Goal: Complete application form

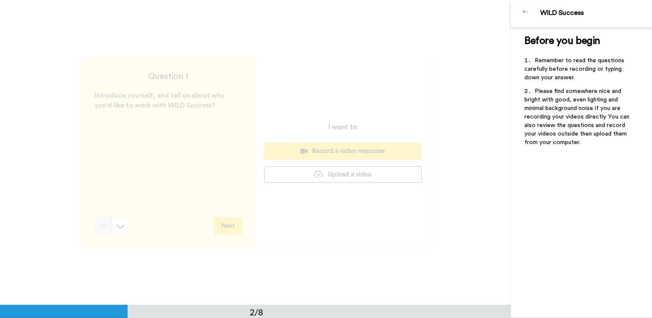
scroll to position [306, 0]
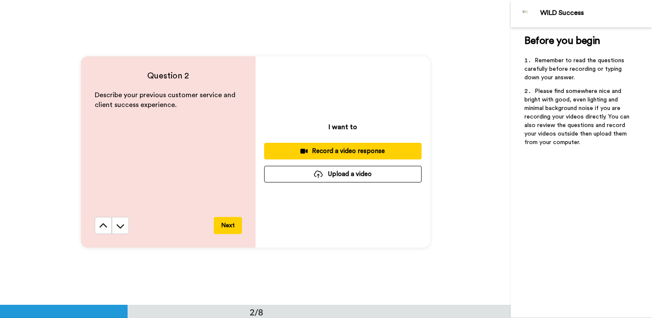
drag, startPoint x: 96, startPoint y: 225, endPoint x: 110, endPoint y: 219, distance: 14.5
click at [99, 225] on icon at bounding box center [103, 226] width 9 height 9
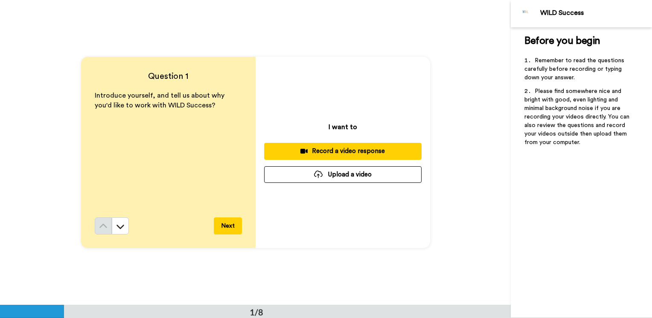
scroll to position [0, 0]
click at [348, 178] on button "Upload a video" at bounding box center [342, 174] width 157 height 17
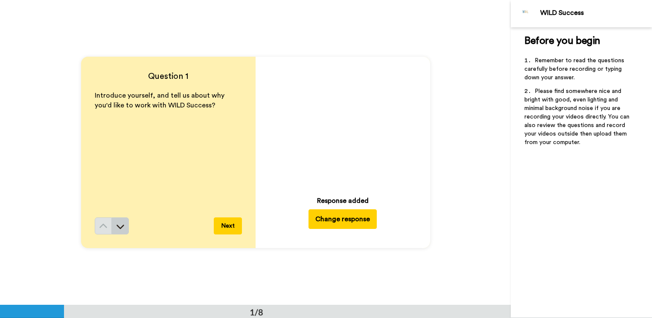
click at [116, 228] on icon at bounding box center [120, 226] width 9 height 9
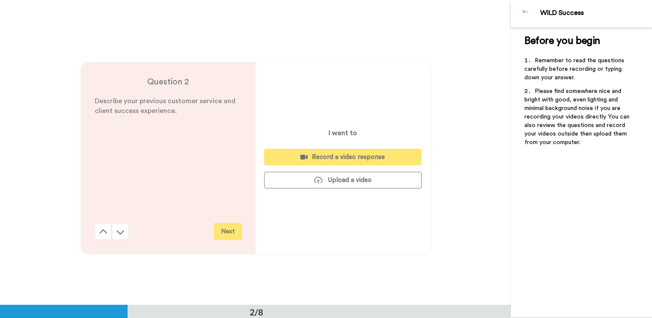
scroll to position [306, 0]
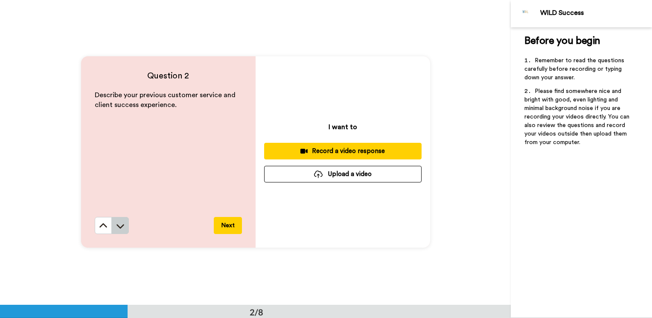
click at [120, 229] on icon at bounding box center [120, 226] width 9 height 9
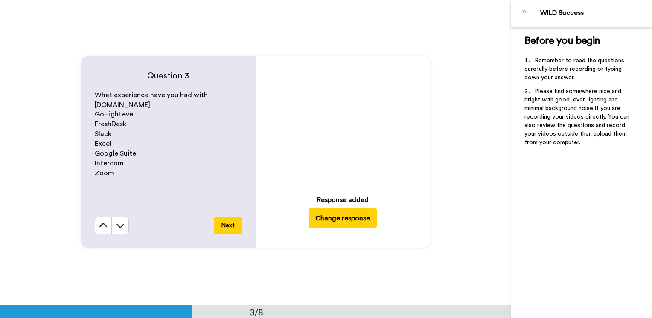
click at [120, 229] on icon at bounding box center [120, 225] width 9 height 9
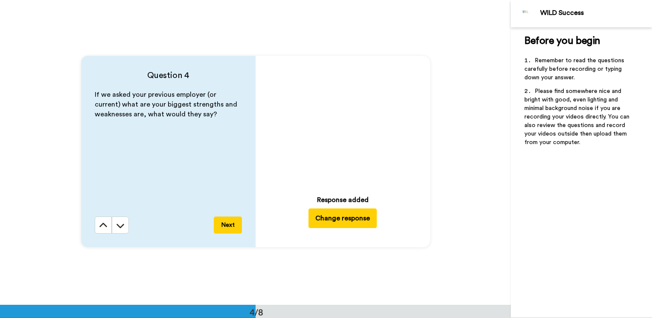
click at [120, 229] on icon at bounding box center [120, 225] width 9 height 9
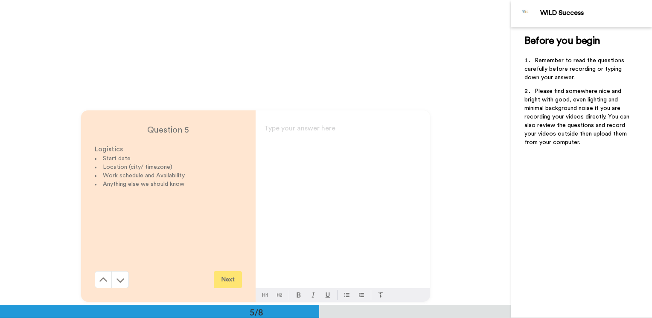
scroll to position [1222, 0]
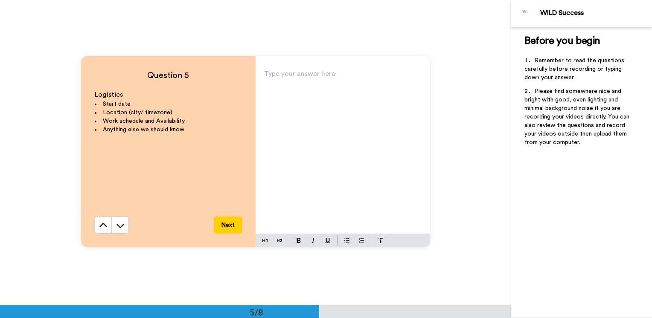
click at [295, 106] on div "Type your answer here ﻿" at bounding box center [343, 151] width 175 height 166
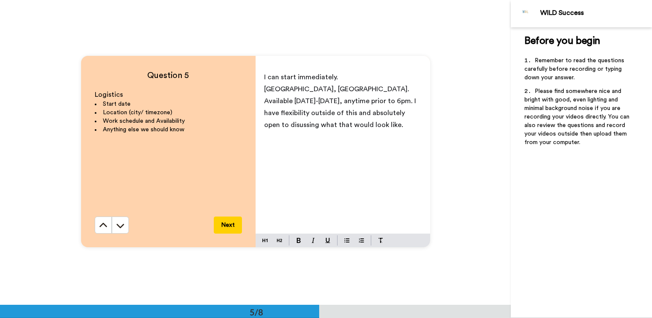
click at [285, 128] on span "Available [DATE]-[DATE], anytime prior to 6pm. I have flexibility outside of th…" at bounding box center [341, 113] width 154 height 31
click at [308, 172] on div "I can start immediately. [GEOGRAPHIC_DATA], [GEOGRAPHIC_DATA]. Available [DATE]…" at bounding box center [343, 151] width 175 height 166
click at [286, 124] on span "Available [DATE]-[DATE], anytime prior to 6pm. I have flexibility outside of th…" at bounding box center [341, 113] width 154 height 31
click at [345, 143] on div "I can start immediately. [GEOGRAPHIC_DATA], [GEOGRAPHIC_DATA]. Available [DATE]…" at bounding box center [343, 151] width 175 height 166
click at [384, 136] on div "I can start immediately. [GEOGRAPHIC_DATA], [GEOGRAPHIC_DATA]. Available [DATE]…" at bounding box center [343, 151] width 175 height 166
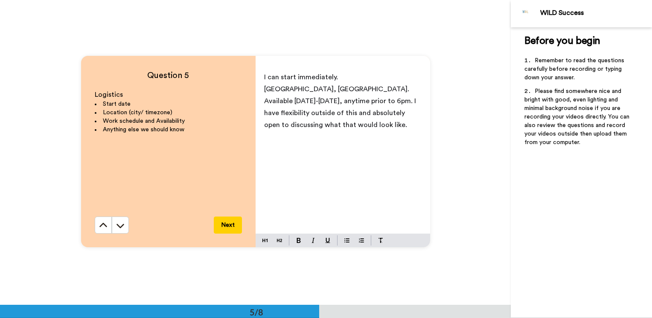
click at [261, 103] on div "I can start immediately. [GEOGRAPHIC_DATA], [GEOGRAPHIC_DATA]. Available [DATE]…" at bounding box center [343, 151] width 175 height 166
click at [394, 114] on span "Primarily available [DATE]-[DATE], any time prior to 6pm. I have flexibility ou…" at bounding box center [341, 119] width 154 height 43
click at [311, 139] on p "Primarily available [DATE]-[DATE], any time prior to 6pm. I have flexibility ou…" at bounding box center [342, 119] width 157 height 48
click at [260, 90] on div "I can start immediately. [GEOGRAPHIC_DATA], [GEOGRAPHIC_DATA]. Primarily availa…" at bounding box center [343, 151] width 175 height 166
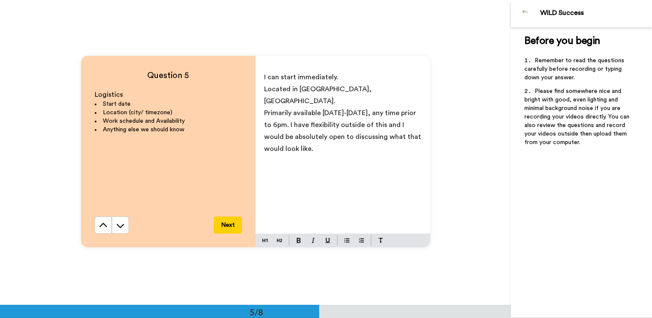
click at [318, 140] on p "Primarily available [DATE]-[DATE], any time prior to 6pm. I have flexibility ou…" at bounding box center [342, 131] width 157 height 48
click at [288, 139] on span "Primarily available [DATE]-[DATE], any time prior to 6pm. I have flexibility ou…" at bounding box center [343, 131] width 159 height 43
click at [220, 230] on button "Next" at bounding box center [228, 225] width 28 height 17
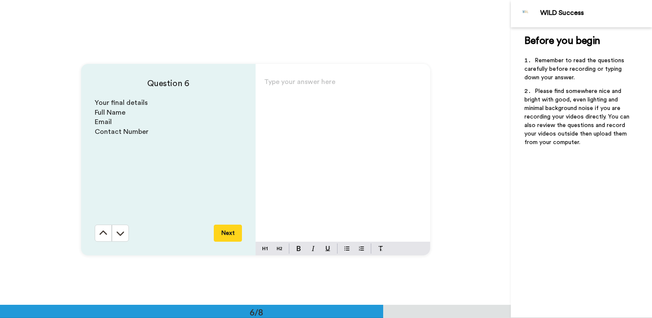
scroll to position [1527, 0]
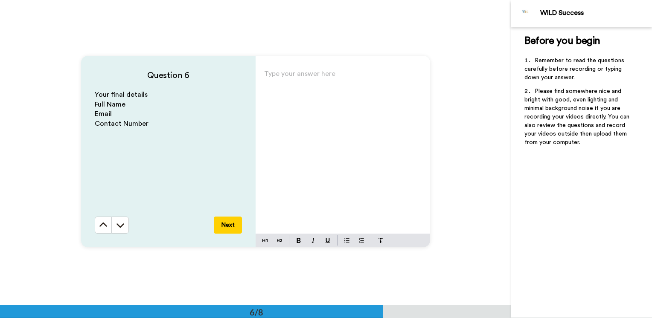
click at [303, 141] on div "Type your answer here ﻿" at bounding box center [343, 151] width 175 height 166
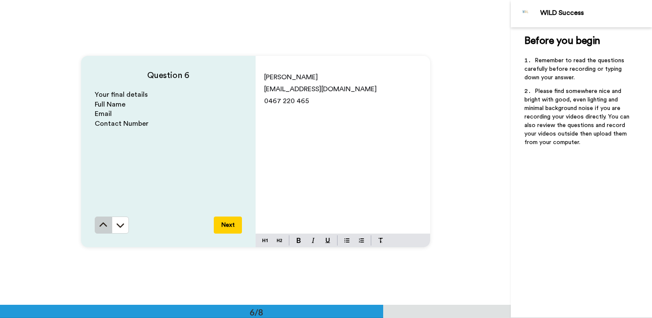
click at [99, 224] on icon at bounding box center [103, 225] width 9 height 9
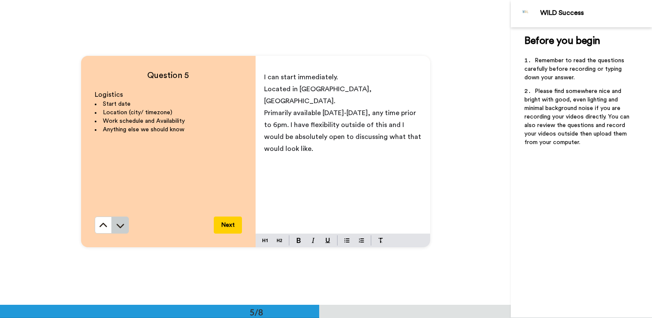
click at [121, 228] on icon at bounding box center [120, 225] width 9 height 9
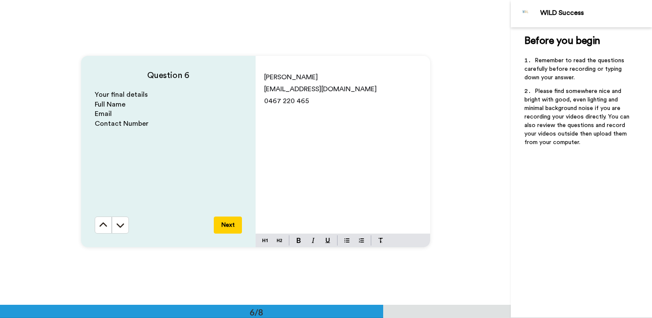
click at [121, 228] on icon at bounding box center [120, 225] width 9 height 9
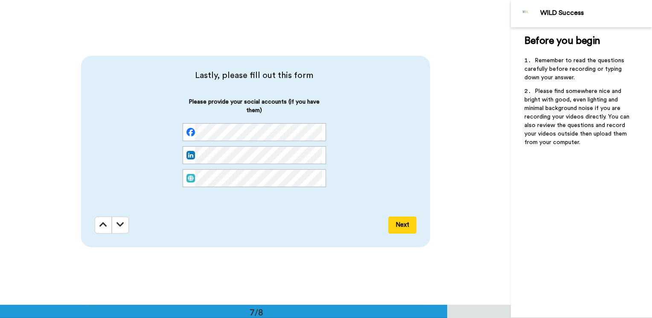
scroll to position [1833, 0]
click at [99, 225] on icon at bounding box center [103, 224] width 8 height 9
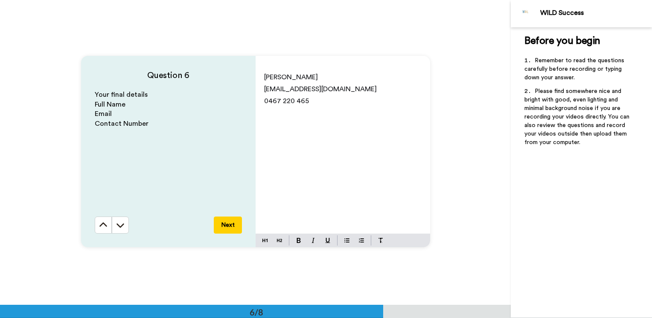
click at [99, 225] on icon at bounding box center [103, 225] width 8 height 4
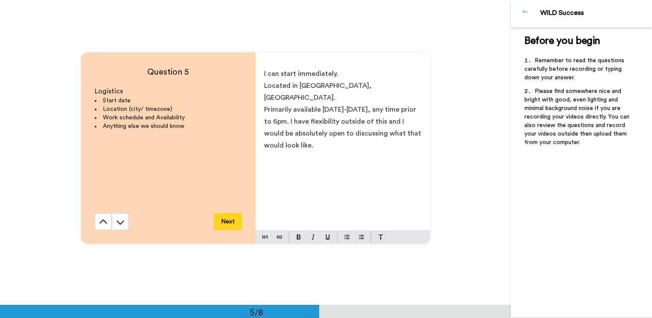
scroll to position [1222, 0]
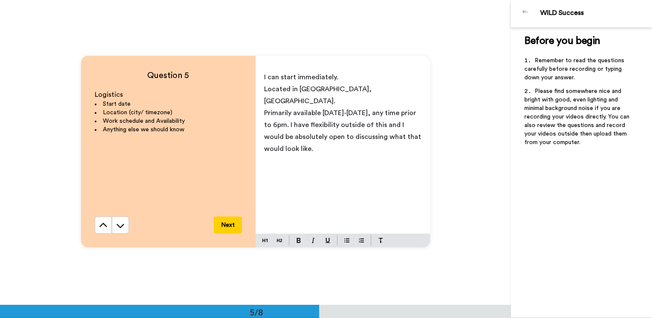
click at [99, 225] on icon at bounding box center [103, 225] width 8 height 4
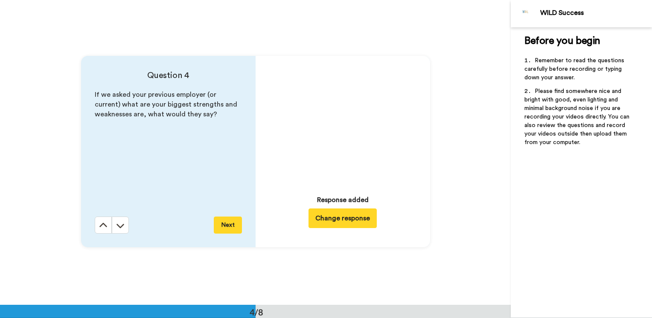
scroll to position [917, 0]
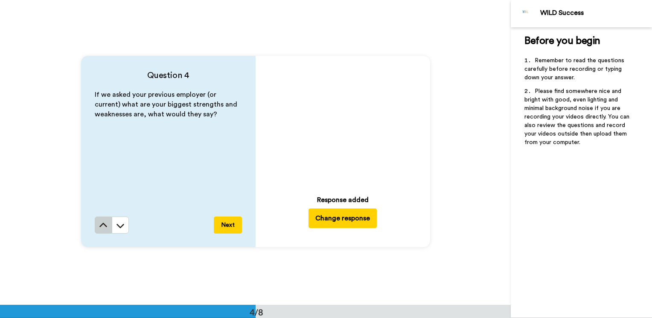
click at [99, 227] on icon at bounding box center [103, 225] width 9 height 9
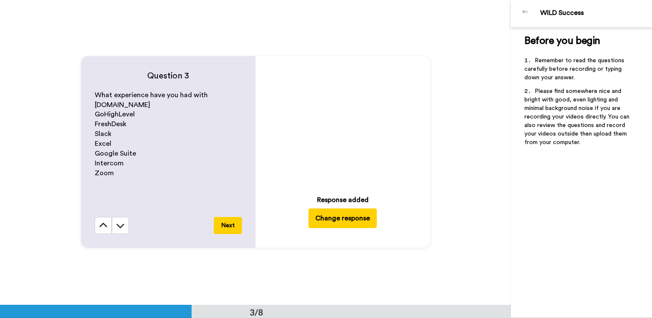
click at [99, 227] on icon at bounding box center [103, 225] width 9 height 9
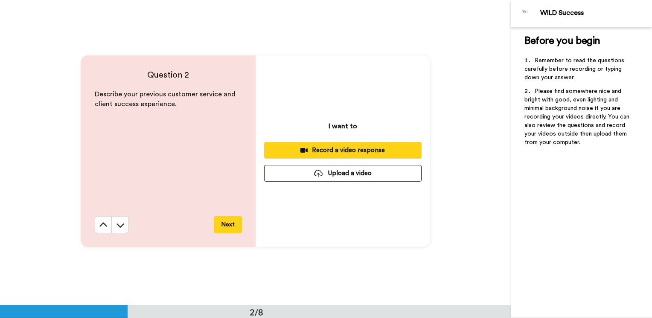
scroll to position [306, 0]
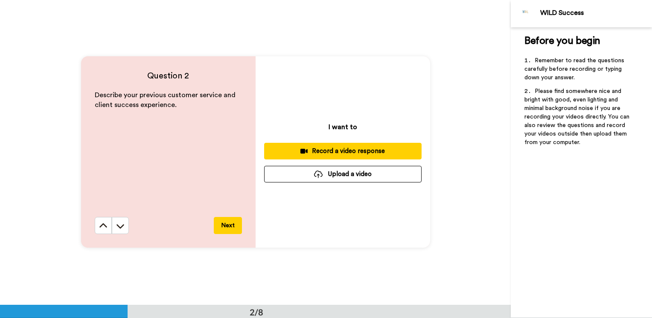
click at [372, 175] on button "Upload a video" at bounding box center [342, 174] width 157 height 17
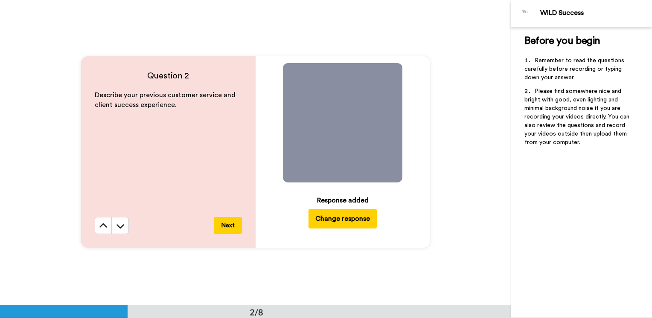
click at [232, 228] on button "Next" at bounding box center [228, 225] width 28 height 17
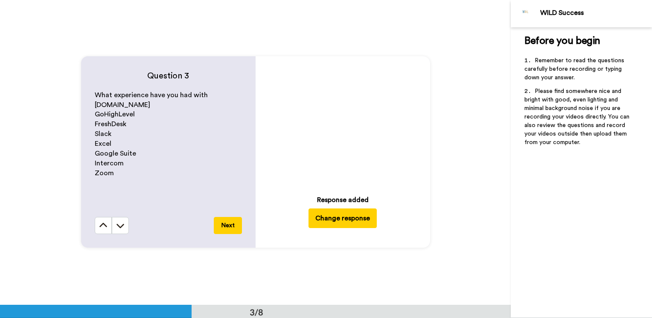
click at [232, 228] on button "Next" at bounding box center [228, 225] width 28 height 17
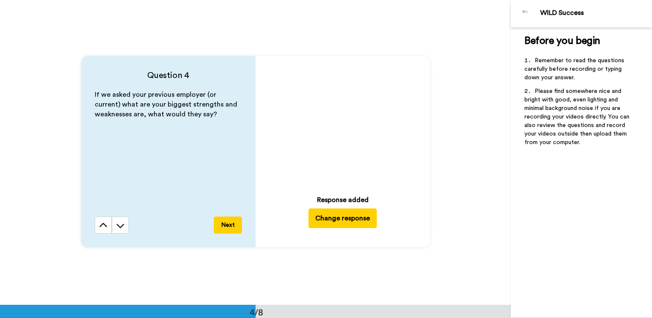
click at [232, 228] on button "Next" at bounding box center [228, 225] width 28 height 17
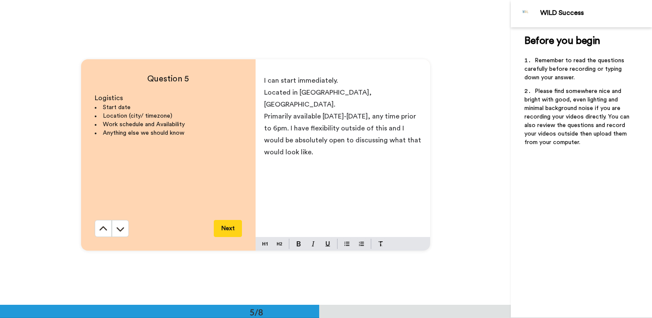
scroll to position [1222, 0]
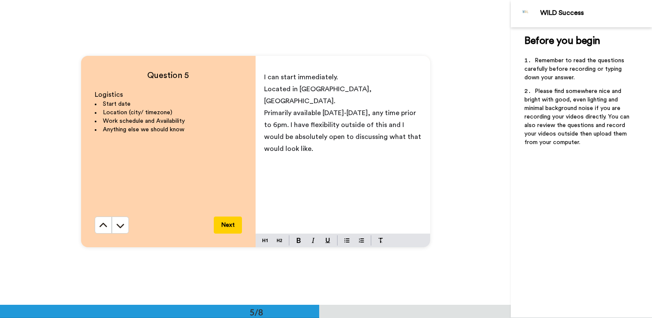
click at [232, 228] on button "Next" at bounding box center [228, 225] width 28 height 17
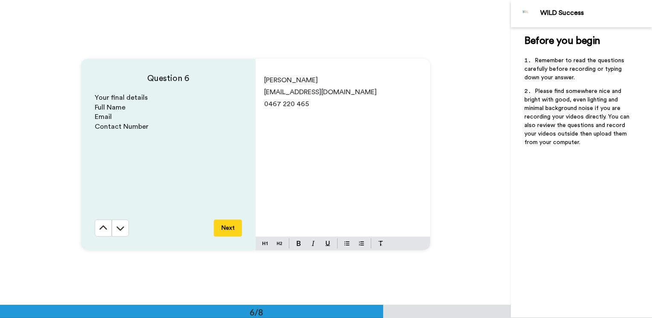
scroll to position [1527, 0]
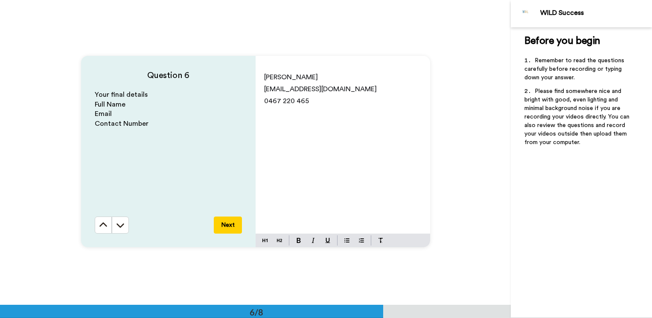
click at [232, 228] on button "Next" at bounding box center [228, 225] width 28 height 17
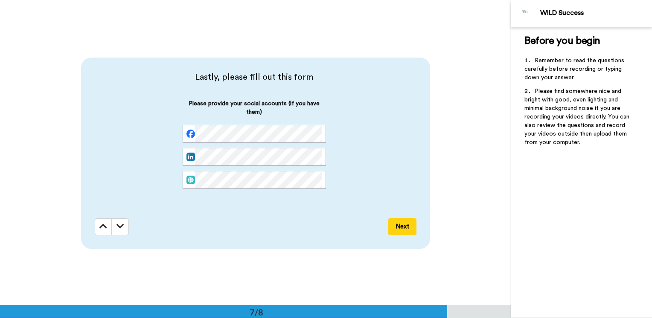
scroll to position [1833, 0]
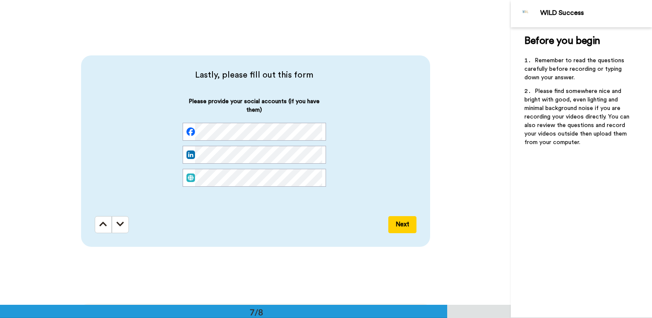
click at [151, 180] on div "Please provide your social accounts (if you have them)" at bounding box center [254, 148] width 319 height 103
click at [110, 142] on div "Please provide your social accounts (if you have them)" at bounding box center [254, 148] width 319 height 103
click at [127, 136] on div "Please provide your social accounts (if you have them)" at bounding box center [254, 148] width 319 height 103
click at [399, 225] on button "Next" at bounding box center [402, 224] width 28 height 17
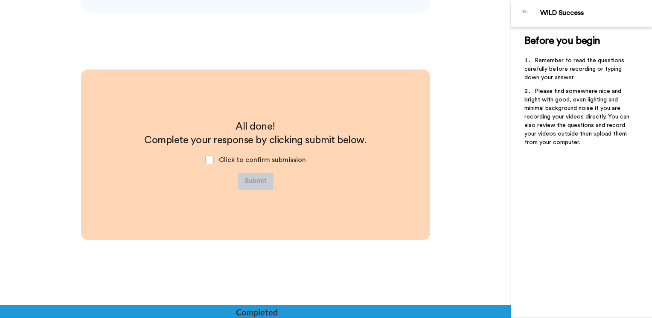
scroll to position [2070, 0]
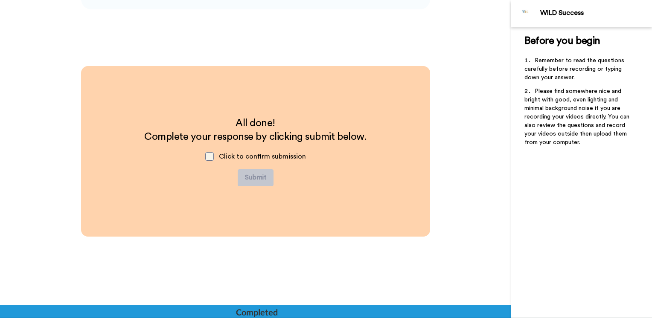
click at [209, 161] on span at bounding box center [209, 156] width 9 height 9
click at [263, 181] on button "Submit" at bounding box center [256, 177] width 36 height 17
